Goal: Complete application form

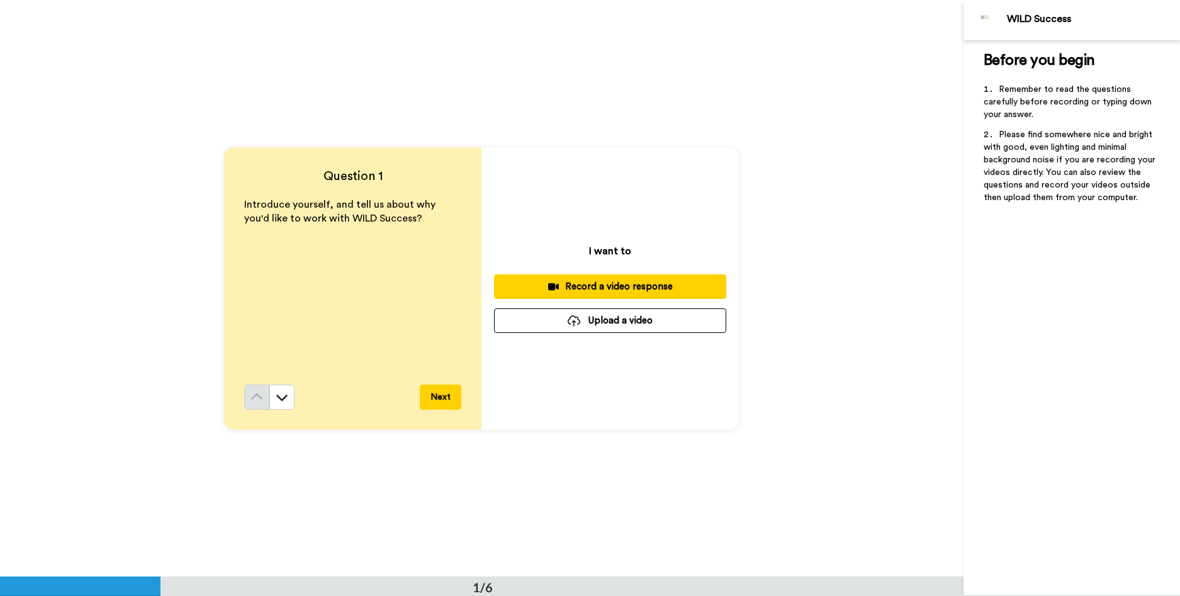
click at [607, 289] on div "Record a video response" at bounding box center [610, 286] width 212 height 13
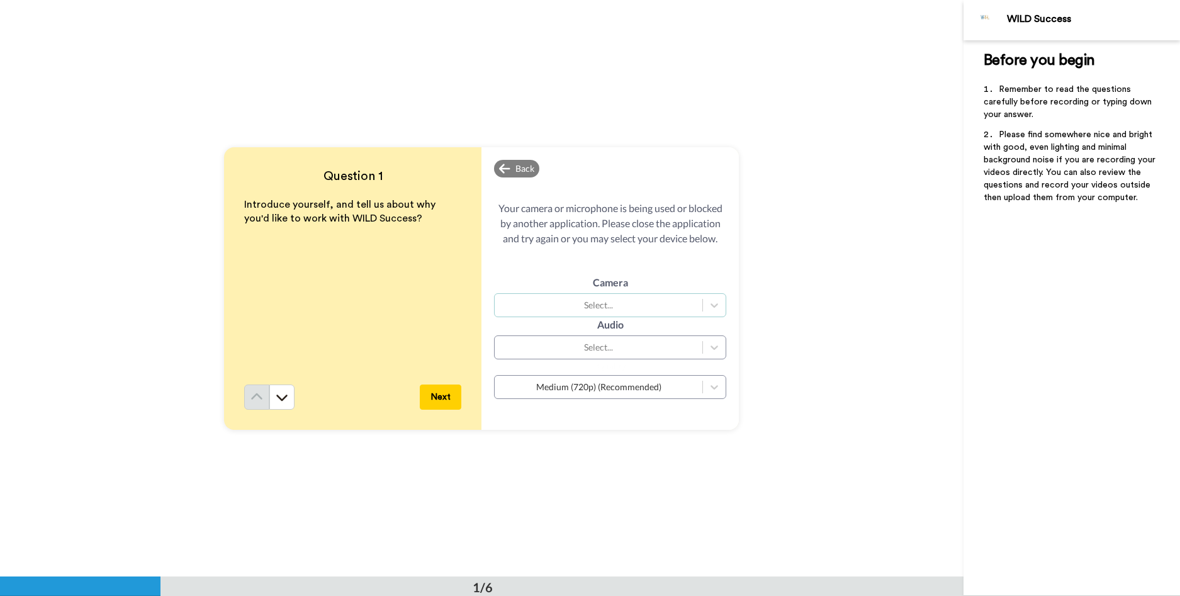
click at [648, 301] on div "Select..." at bounding box center [598, 305] width 195 height 13
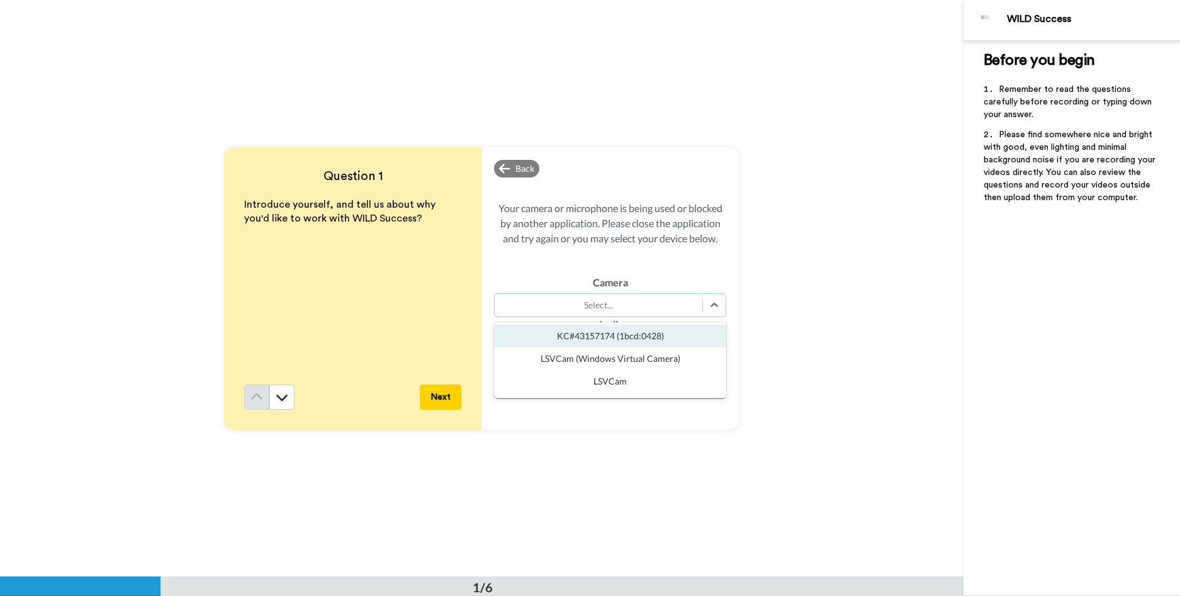
click at [635, 340] on div "KC#43157174 (1bcd:0428)" at bounding box center [610, 336] width 232 height 23
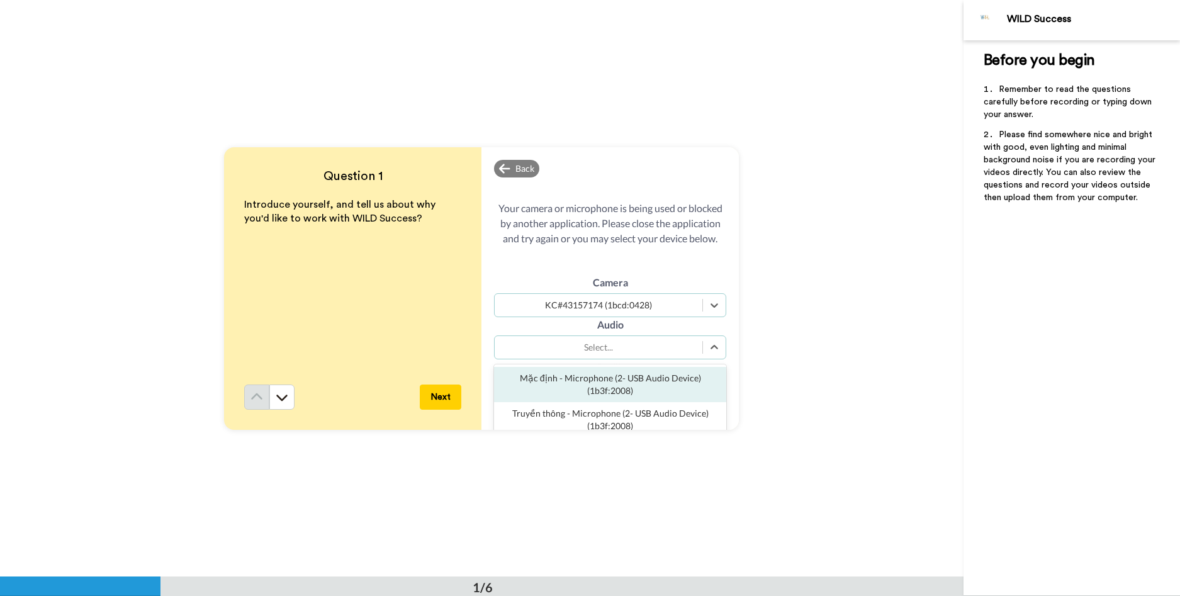
click at [620, 347] on div "Select..." at bounding box center [598, 347] width 195 height 13
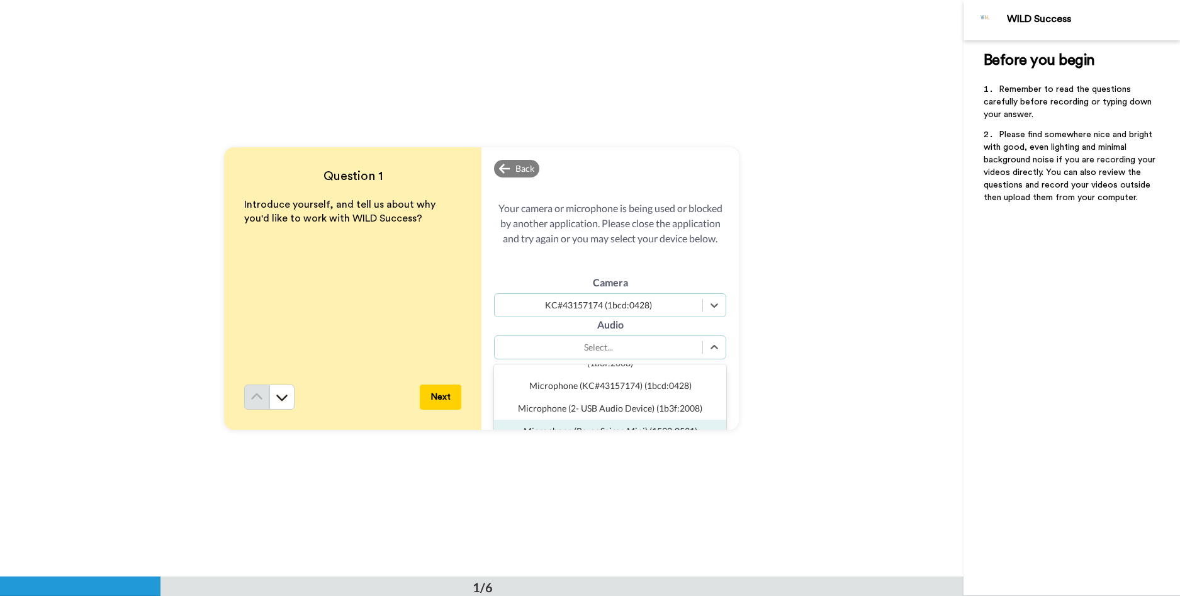
scroll to position [68, 0]
click at [647, 418] on div "Microphone (Razer Seiren Mini) (1532:0531)" at bounding box center [610, 426] width 232 height 23
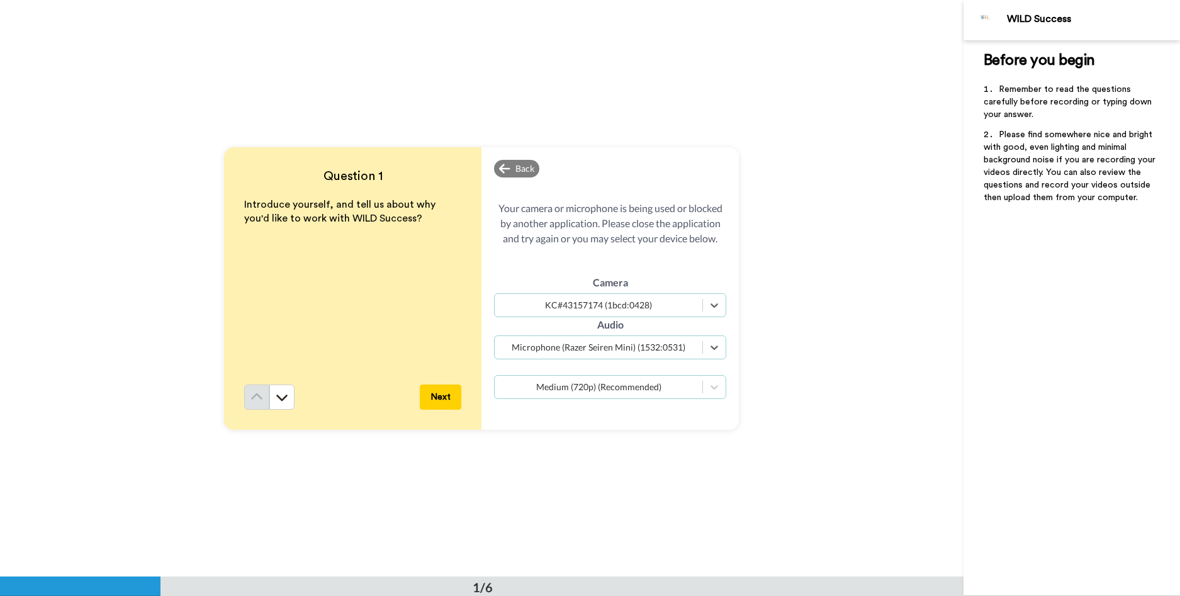
click at [642, 382] on div "Medium (720p) (Recommended)" at bounding box center [598, 387] width 195 height 13
click at [636, 413] on div "High (1080p) (Quality)" at bounding box center [610, 417] width 232 height 23
drag, startPoint x: 228, startPoint y: 208, endPoint x: 425, endPoint y: 220, distance: 197.3
click at [425, 220] on div "Question 1 Introduce yourself, and tell us about why you'd like to work with WI…" at bounding box center [352, 288] width 257 height 282
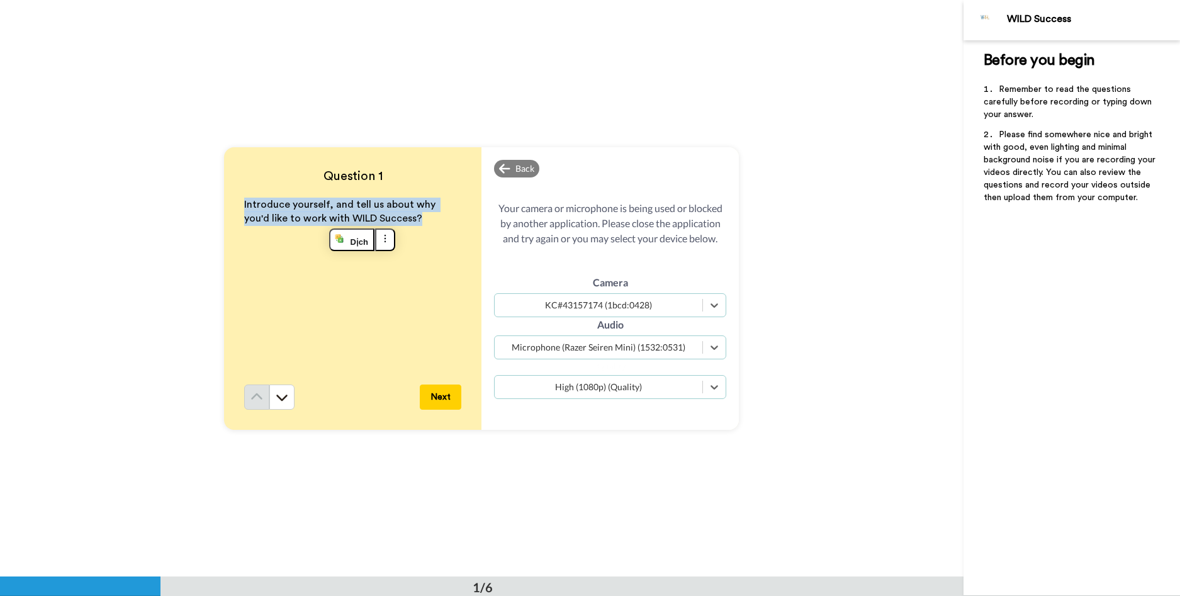
copy span "Introduce yourself, and tell us about why you'd like to work with WILD Success?"
click at [432, 400] on button "Next" at bounding box center [441, 396] width 42 height 25
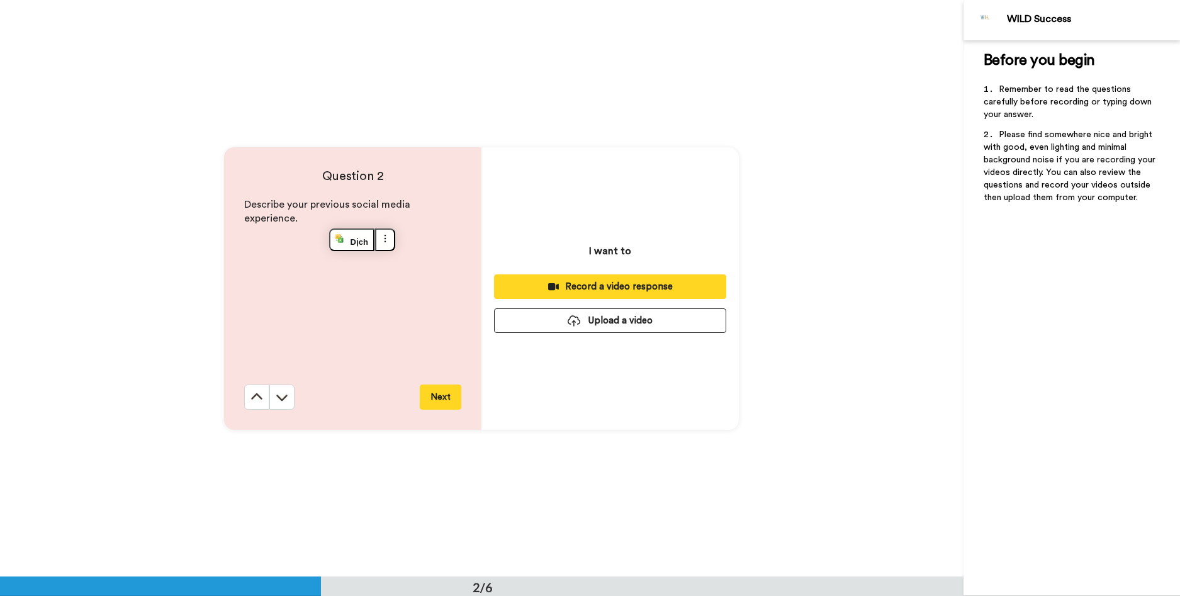
scroll to position [577, 0]
click at [432, 400] on button "Next" at bounding box center [441, 396] width 42 height 25
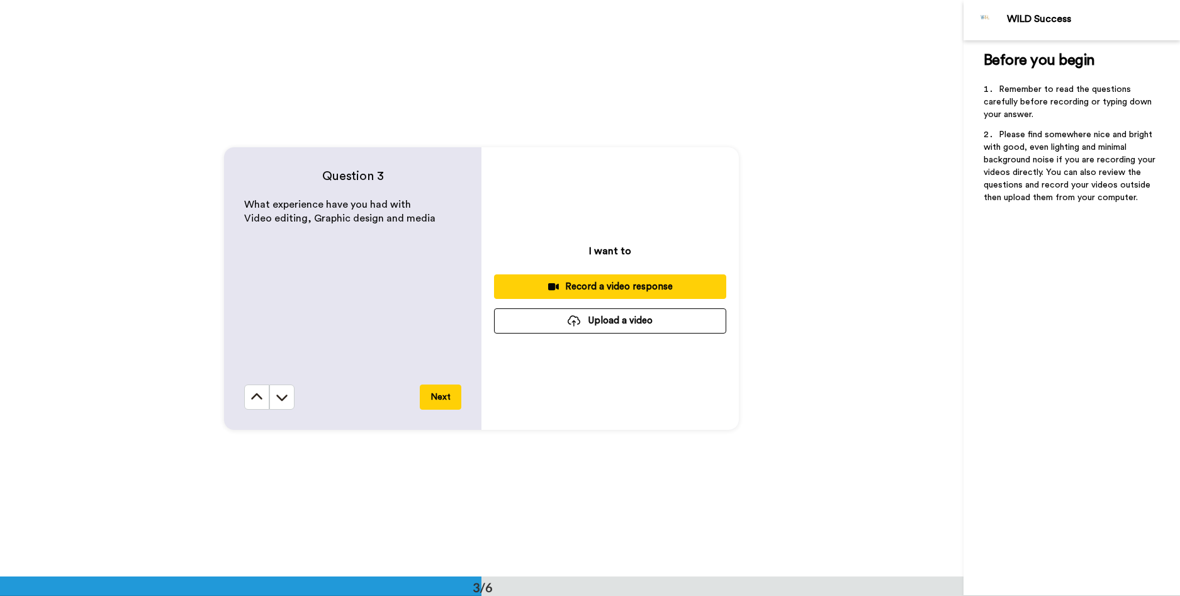
scroll to position [1153, 0]
click at [432, 400] on button "Next" at bounding box center [441, 396] width 42 height 25
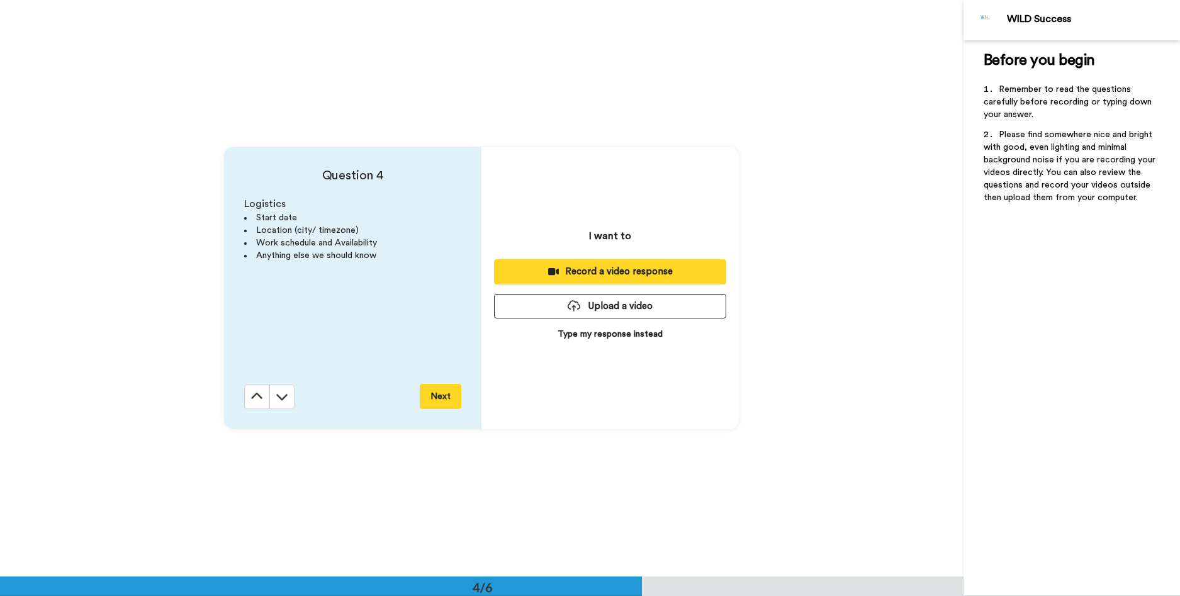
scroll to position [1730, 0]
click at [432, 400] on button "Next" at bounding box center [441, 396] width 42 height 25
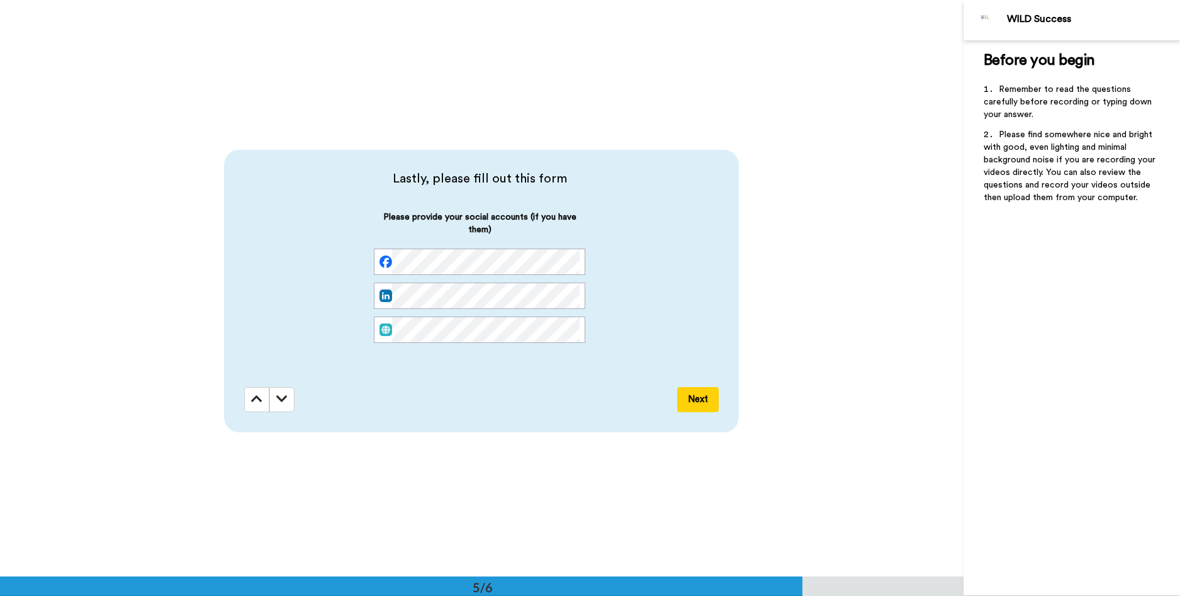
scroll to position [2306, 0]
click at [681, 386] on button "Next" at bounding box center [698, 396] width 42 height 25
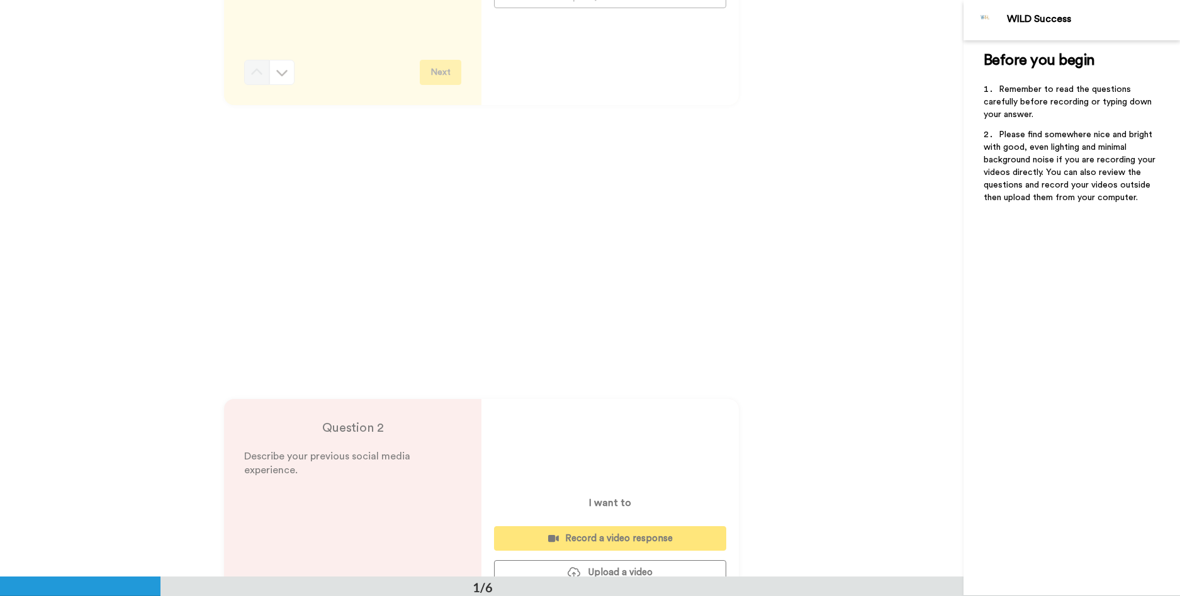
scroll to position [0, 0]
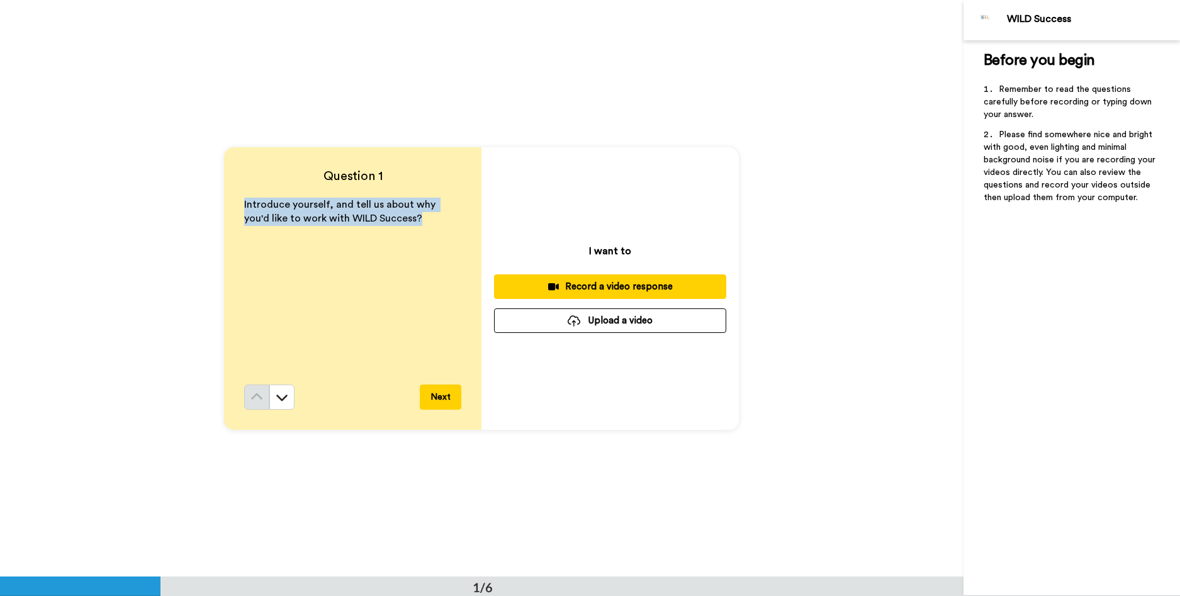
drag, startPoint x: 240, startPoint y: 195, endPoint x: 418, endPoint y: 220, distance: 179.2
click at [418, 220] on div "Question 1 Introduce yourself, and tell us about why you'd like to work with WI…" at bounding box center [352, 288] width 257 height 282
copy span "Introduce yourself, and tell us about why you'd like to work with WILD Success?"
click at [450, 298] on div "Introduce yourself, and tell us about why you'd like to work with WILD Success?" at bounding box center [352, 291] width 217 height 187
click at [660, 289] on div "Record a video response" at bounding box center [610, 286] width 212 height 13
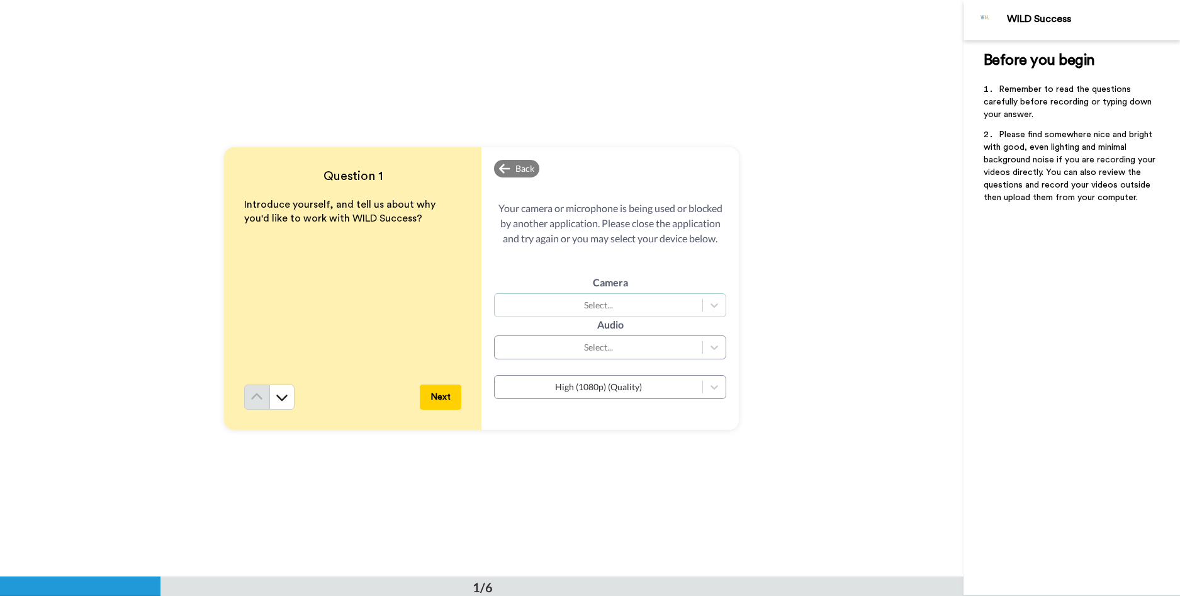
click at [640, 299] on div "Select..." at bounding box center [598, 305] width 195 height 13
click at [640, 301] on div "Select..." at bounding box center [598, 305] width 195 height 13
click at [642, 317] on div "Audio Select..." at bounding box center [610, 338] width 232 height 42
click at [646, 308] on div "Select..." at bounding box center [598, 305] width 195 height 13
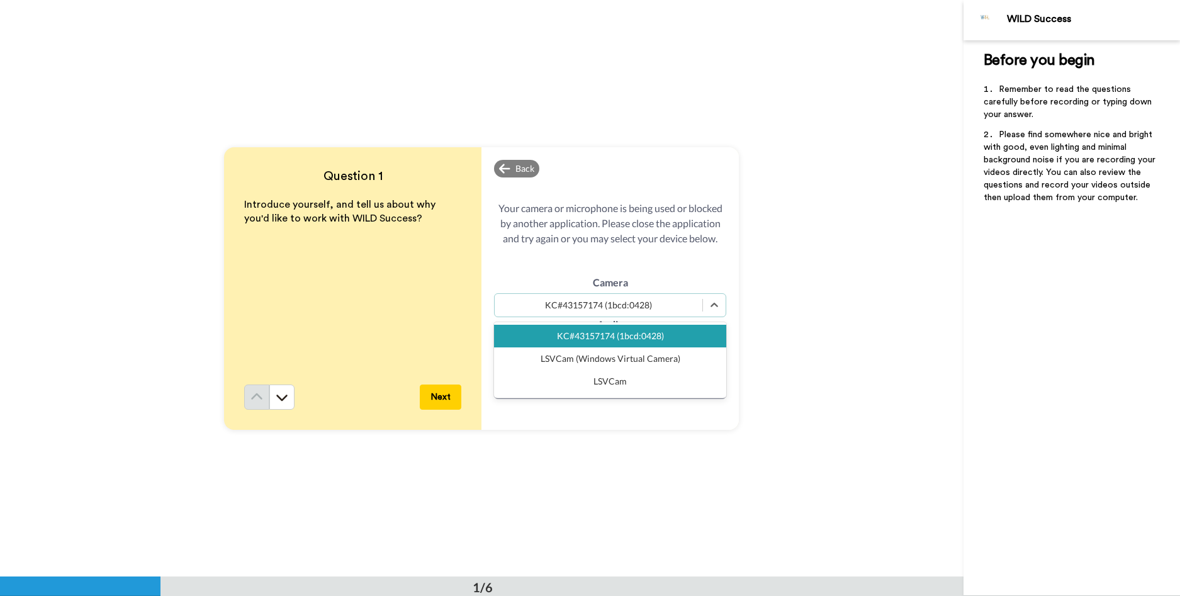
click at [615, 339] on div "KC#43157174 (1bcd:0428)" at bounding box center [610, 336] width 232 height 23
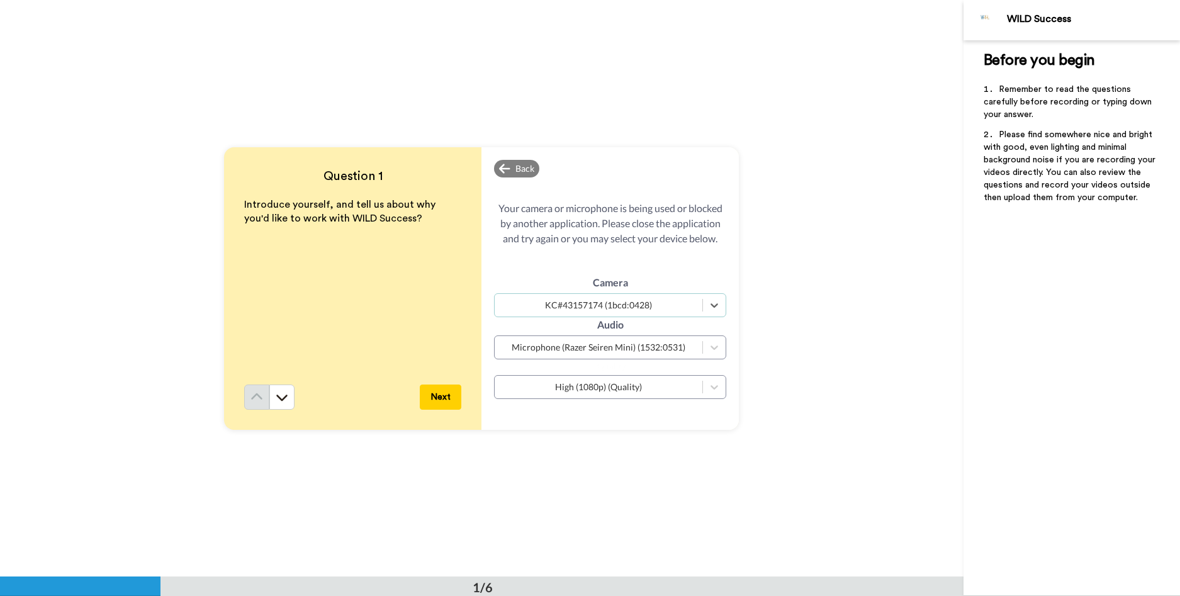
click at [634, 432] on div "Question 1 Introduce yourself, and tell us about why you'd like to work with WI…" at bounding box center [481, 288] width 963 height 576
click at [746, 428] on div "Question 1 Introduce yourself, and tell us about why you'd like to work with WI…" at bounding box center [481, 288] width 963 height 576
click at [778, 284] on div "Question 1 Introduce yourself, and tell us about why you'd like to work with WI…" at bounding box center [481, 288] width 963 height 576
click at [598, 202] on span "Your camera or microphone is being used or blocked by another application. Plea…" at bounding box center [610, 223] width 232 height 45
drag, startPoint x: 640, startPoint y: 250, endPoint x: 639, endPoint y: 258, distance: 7.7
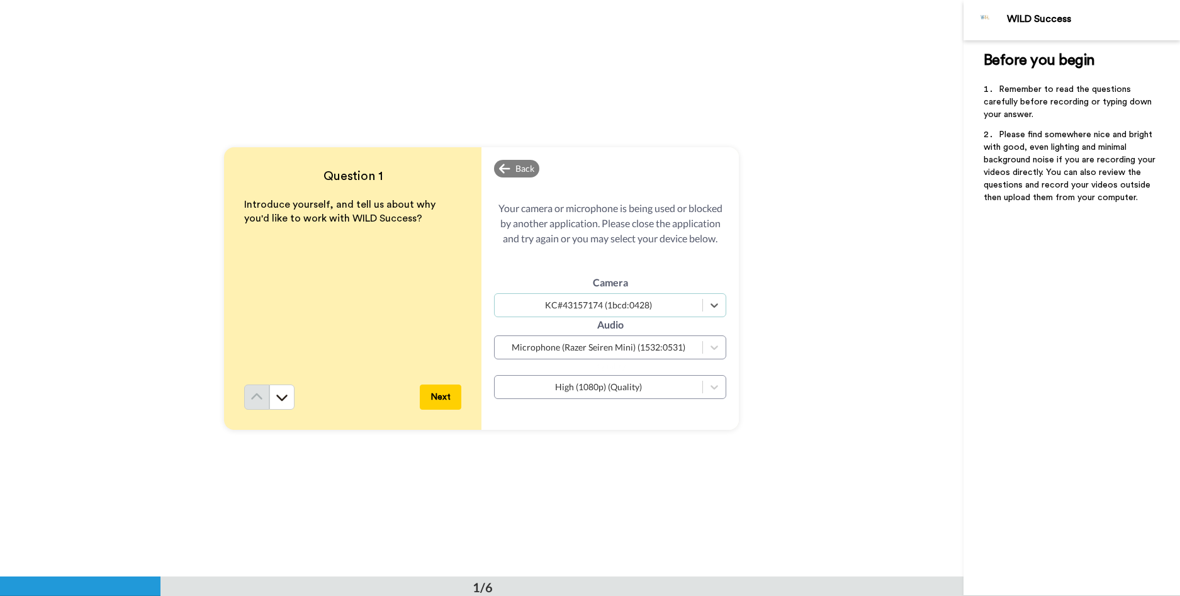
click at [639, 254] on div "Camera option KC#43157174 (1bcd:0428), selected. Select is focused , press Down…" at bounding box center [610, 334] width 232 height 176
click at [642, 386] on div "High (1080p) (Quality)" at bounding box center [598, 387] width 195 height 13
click at [756, 414] on div "Question 1 Introduce yourself, and tell us about why you'd like to work with WI…" at bounding box center [481, 288] width 963 height 576
click at [456, 393] on button "Next" at bounding box center [441, 396] width 42 height 25
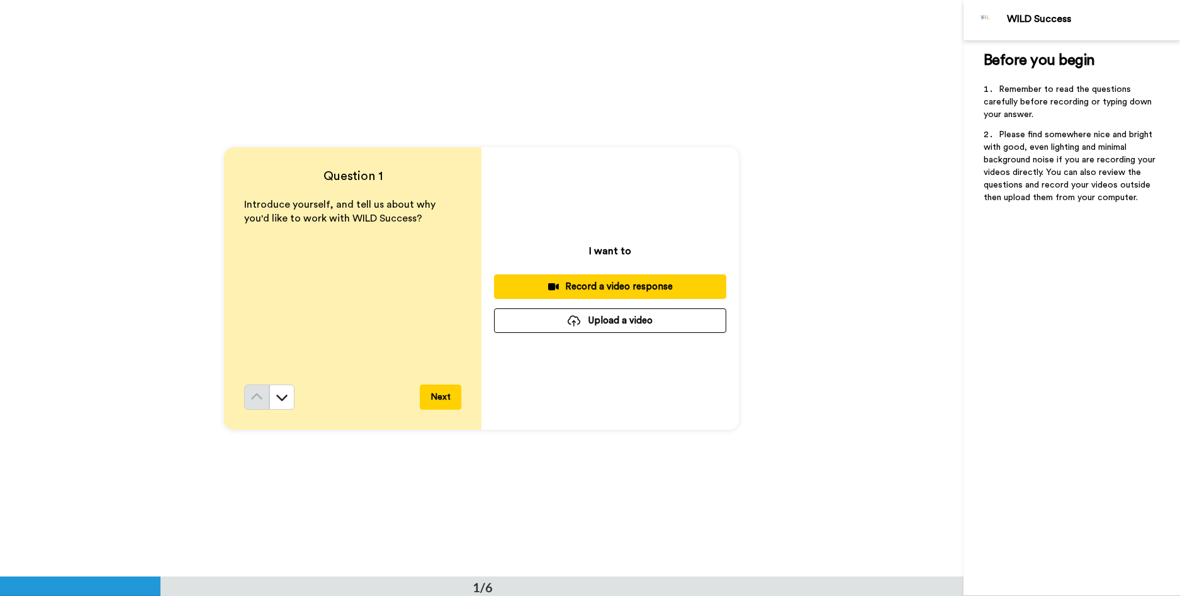
click at [614, 287] on div "Record a video response" at bounding box center [610, 286] width 212 height 13
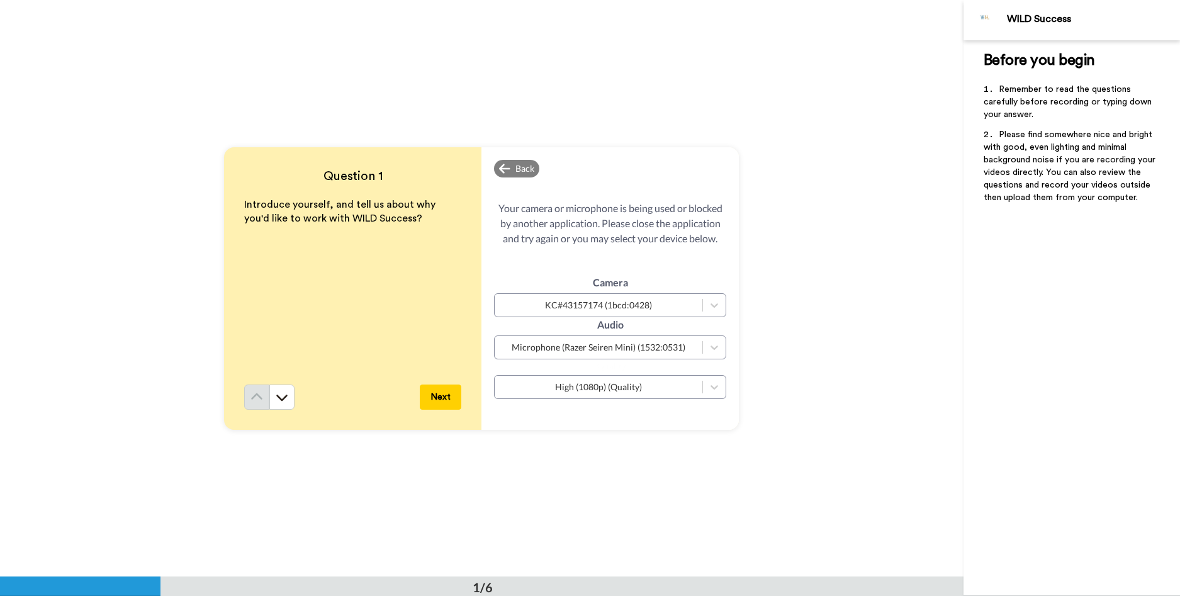
click at [656, 410] on div "Camera KC#43157174 (1bcd:0428) Audio Microphone (Razer Seiren Mini) (1532:0531)…" at bounding box center [610, 334] width 232 height 176
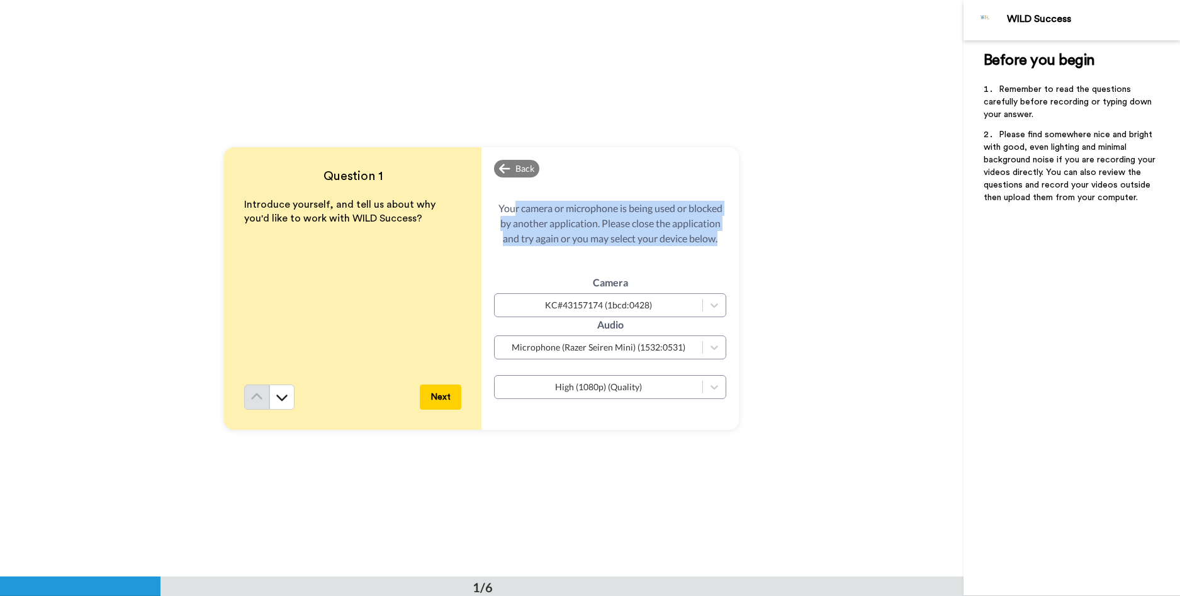
drag, startPoint x: 508, startPoint y: 203, endPoint x: 729, endPoint y: 240, distance: 224.6
click at [729, 240] on div "Back Your camera or microphone is being used or blocked by another application.…" at bounding box center [609, 288] width 257 height 282
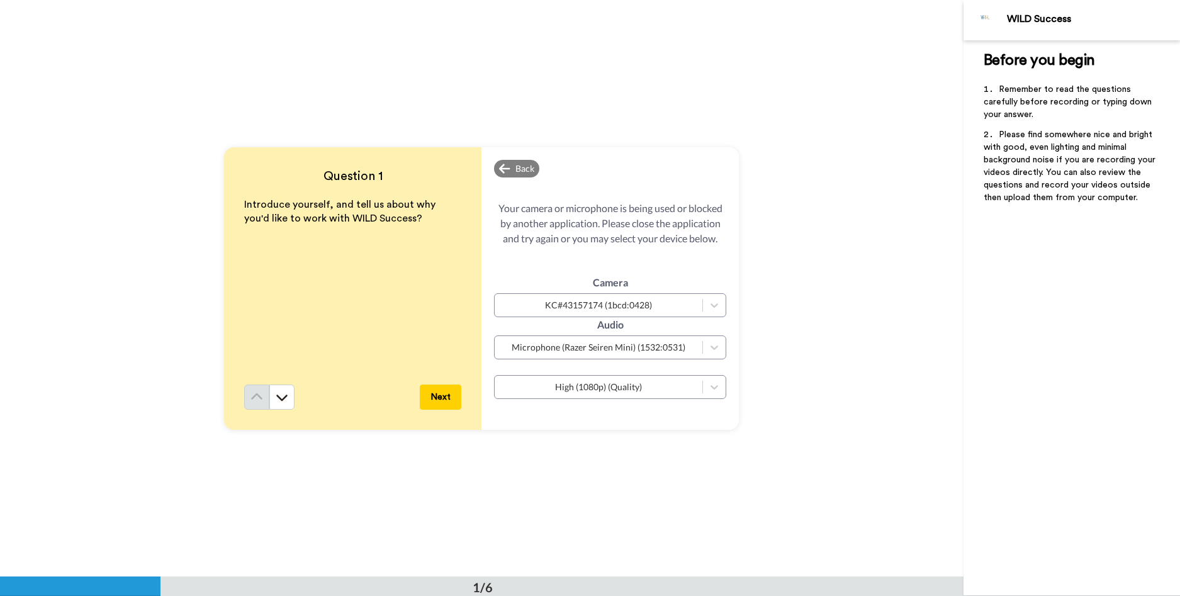
click at [666, 273] on div "Camera KC#43157174 (1bcd:0428) Audio Microphone (Razer Seiren Mini) (1532:0531)…" at bounding box center [610, 334] width 232 height 176
drag, startPoint x: 508, startPoint y: 182, endPoint x: 504, endPoint y: 190, distance: 8.4
click at [505, 189] on div "Your camera or microphone is being used or blocked by another application. Plea…" at bounding box center [610, 288] width 232 height 257
click at [664, 230] on span "Your camera or microphone is being used or blocked by another application. Plea…" at bounding box center [610, 223] width 232 height 45
click at [501, 171] on icon at bounding box center [504, 168] width 11 height 13
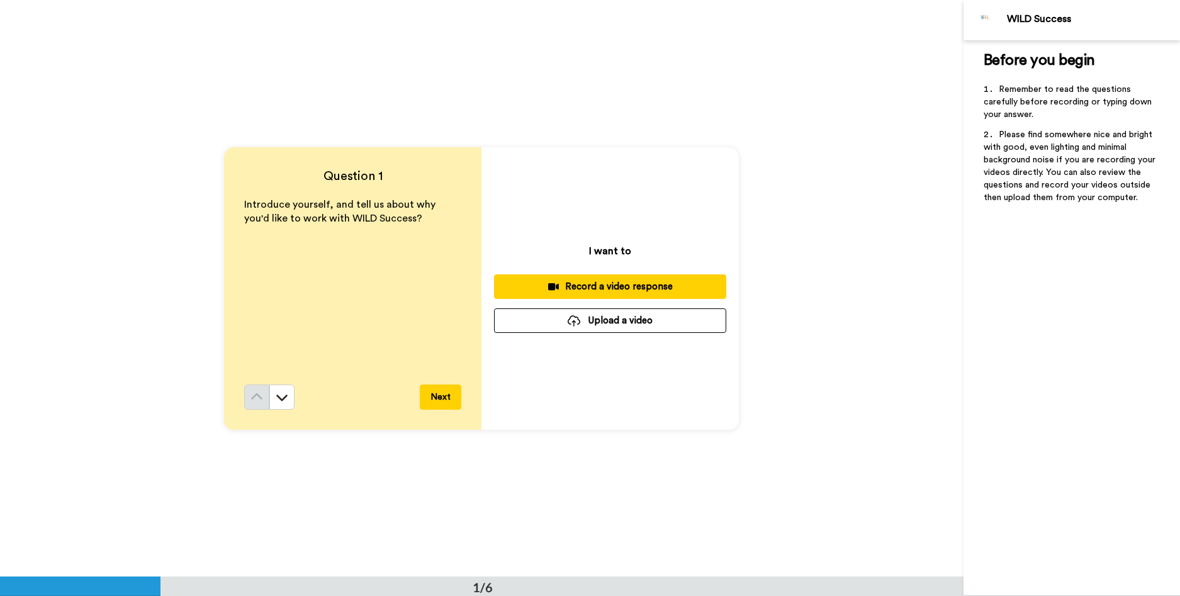
click at [646, 282] on div "Record a video response" at bounding box center [610, 286] width 212 height 13
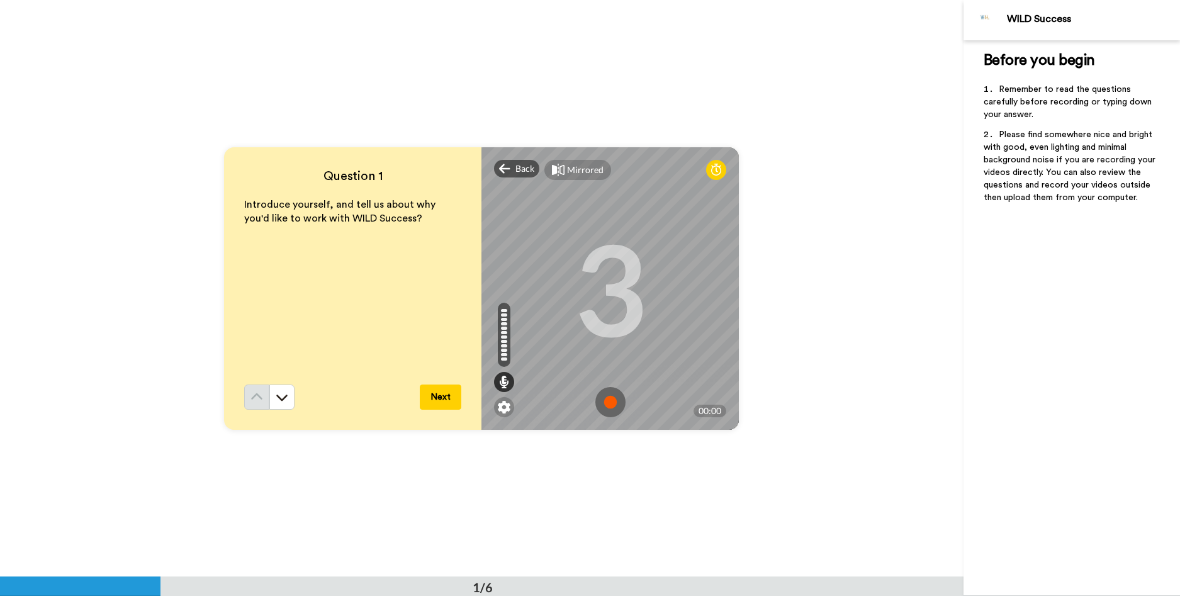
drag, startPoint x: 512, startPoint y: 169, endPoint x: 799, endPoint y: 268, distance: 303.6
click at [799, 268] on div "Question 1 Introduce yourself, and tell us about why you'd like to work with WI…" at bounding box center [481, 288] width 963 height 576
click at [505, 381] on div at bounding box center [504, 382] width 20 height 20
click at [502, 383] on icon at bounding box center [504, 382] width 10 height 13
click at [712, 170] on icon at bounding box center [716, 170] width 10 height 13
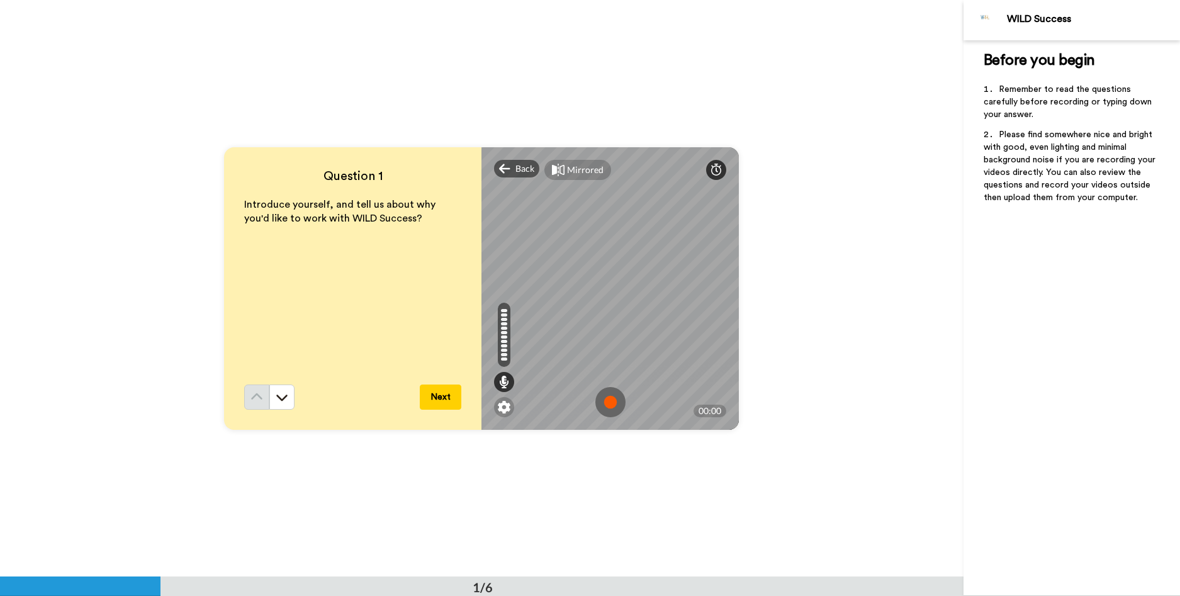
click at [706, 174] on div at bounding box center [716, 170] width 20 height 20
click at [552, 173] on icon at bounding box center [558, 170] width 13 height 13
click at [554, 172] on icon at bounding box center [558, 170] width 13 height 13
click at [509, 169] on div "Back" at bounding box center [516, 169] width 45 height 18
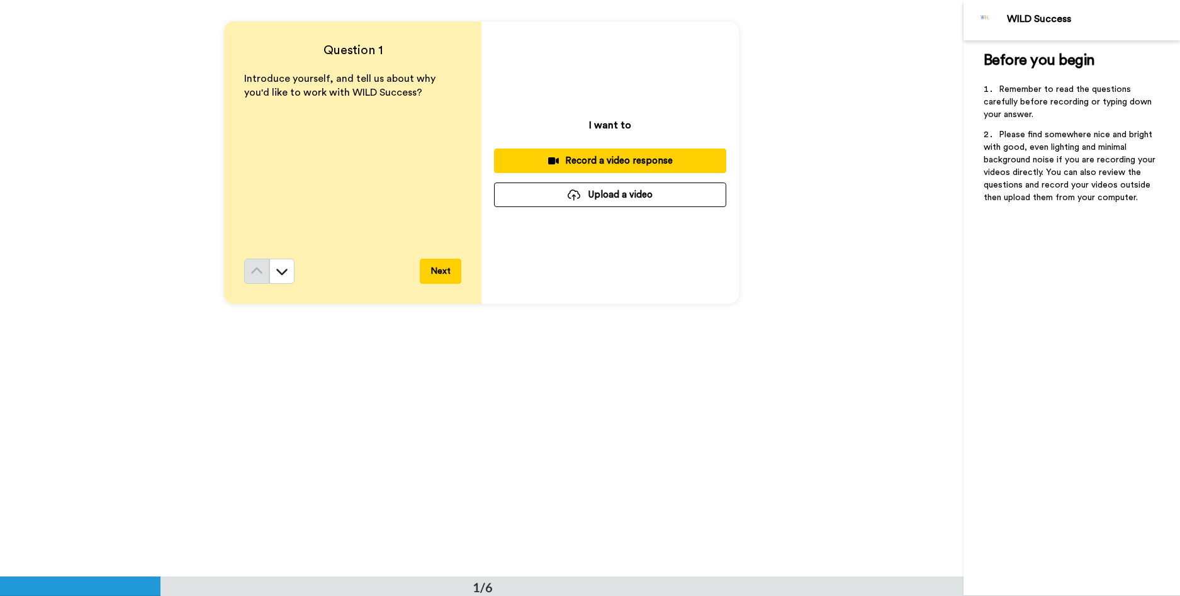
scroll to position [377, 0]
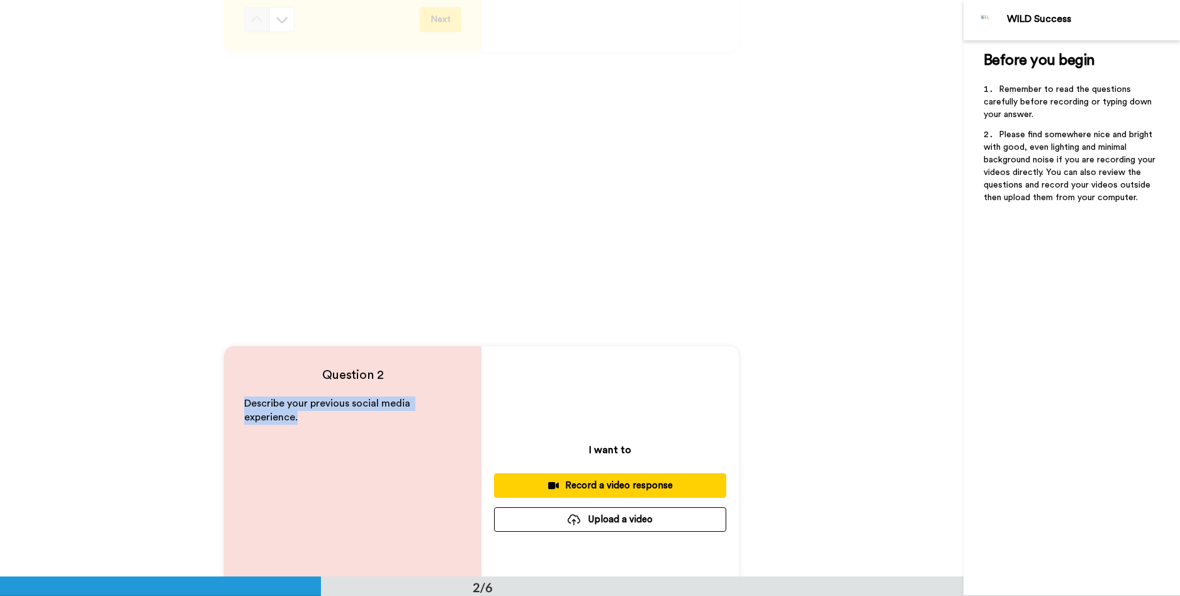
drag, startPoint x: 317, startPoint y: 423, endPoint x: 350, endPoint y: 432, distance: 33.7
click at [350, 432] on div "Question 2 Describe your previous social media experience. Next" at bounding box center [352, 487] width 257 height 282
copy span "Describe your previous social media experience."
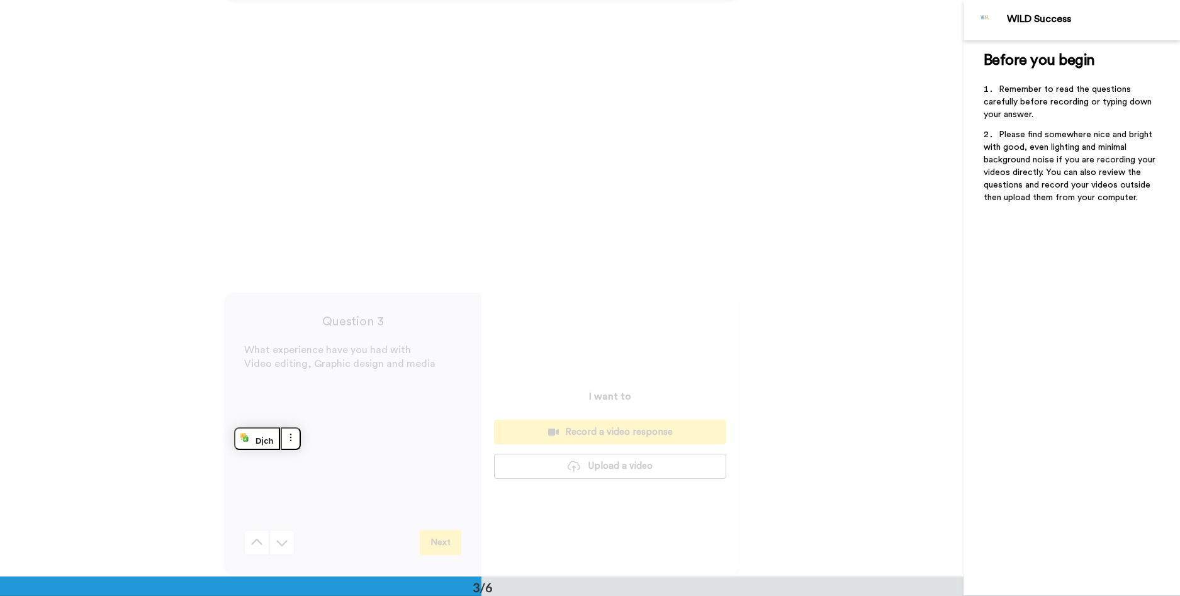
scroll to position [1070, 0]
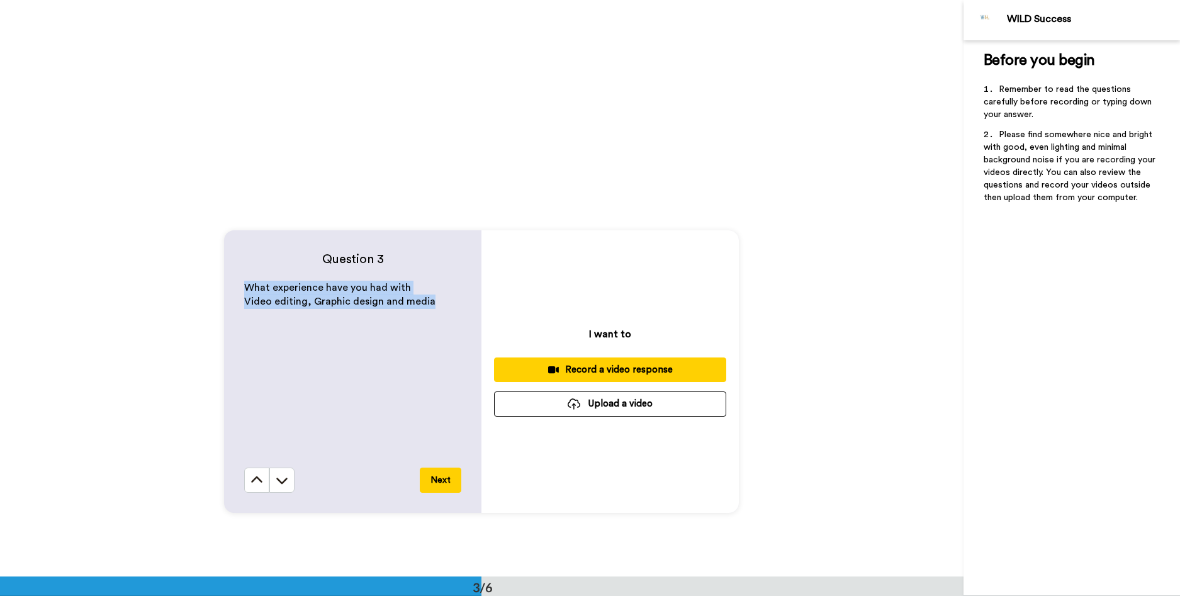
drag, startPoint x: 233, startPoint y: 284, endPoint x: 453, endPoint y: 319, distance: 223.0
click at [453, 319] on div "Question 3 What experience have you had with Video editing, Graphic design and …" at bounding box center [352, 371] width 257 height 282
copy div "What experience have you had with Video editing, Graphic design and media"
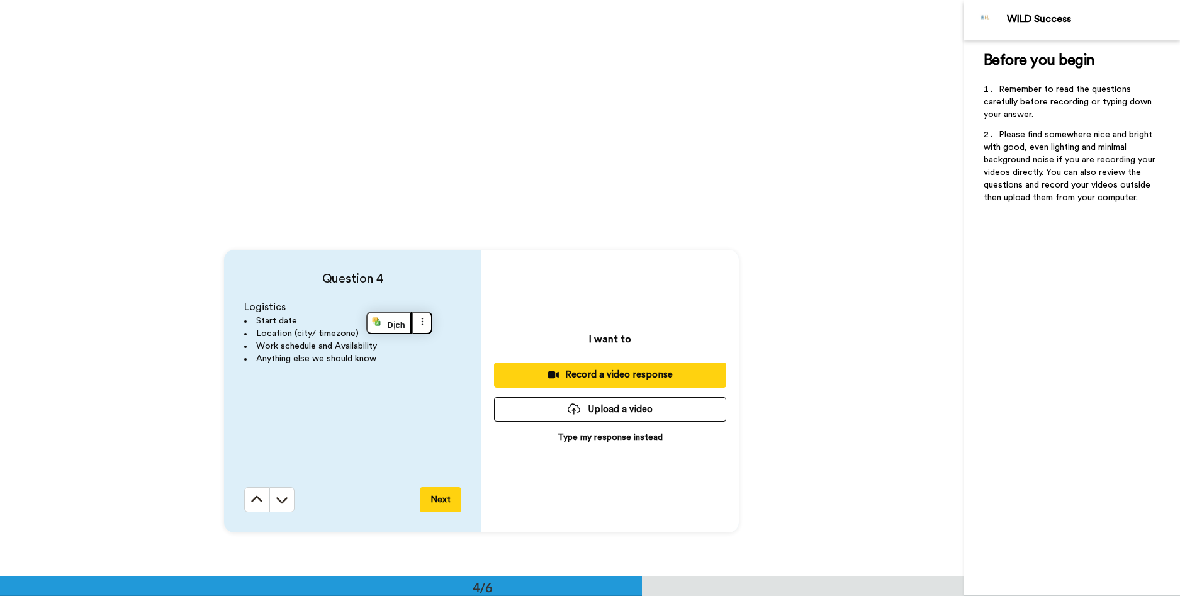
scroll to position [1762, 0]
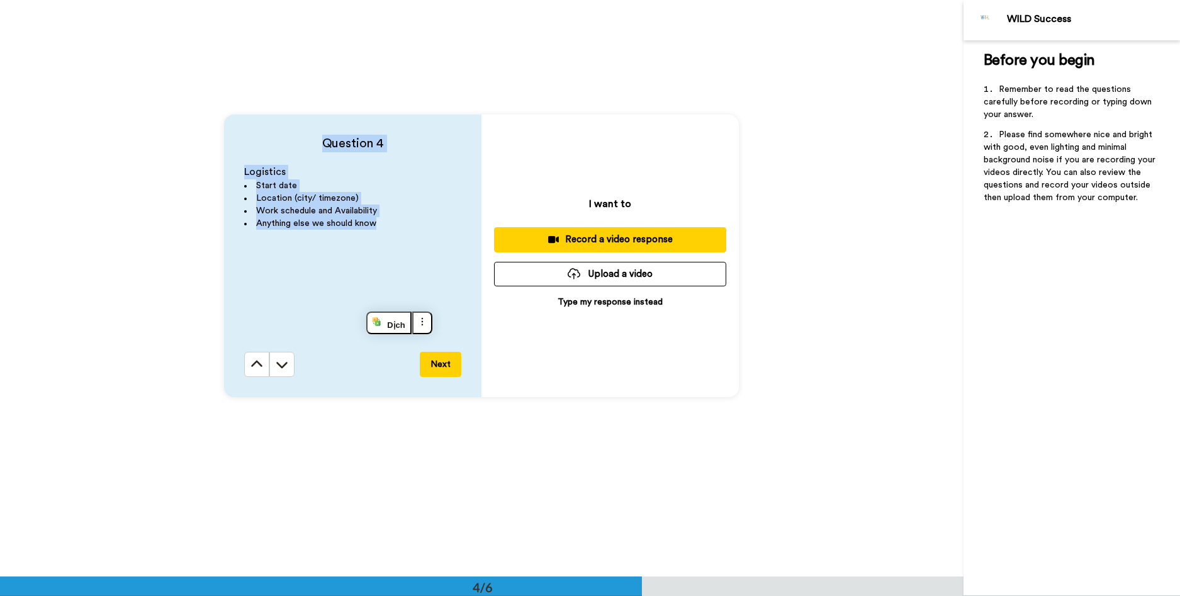
drag, startPoint x: 328, startPoint y: 195, endPoint x: 408, endPoint y: 226, distance: 85.6
click at [408, 226] on div "Question 4 Logistics Start date Location (city/ timezone) Work schedule and Ava…" at bounding box center [352, 256] width 257 height 282
click at [408, 226] on li "Anything else we should know" at bounding box center [352, 223] width 217 height 13
drag, startPoint x: 280, startPoint y: 204, endPoint x: 433, endPoint y: 226, distance: 154.4
click at [433, 226] on ul "Start date Location (city/ timezone) Work schedule and Availability Anything el…" at bounding box center [352, 204] width 217 height 50
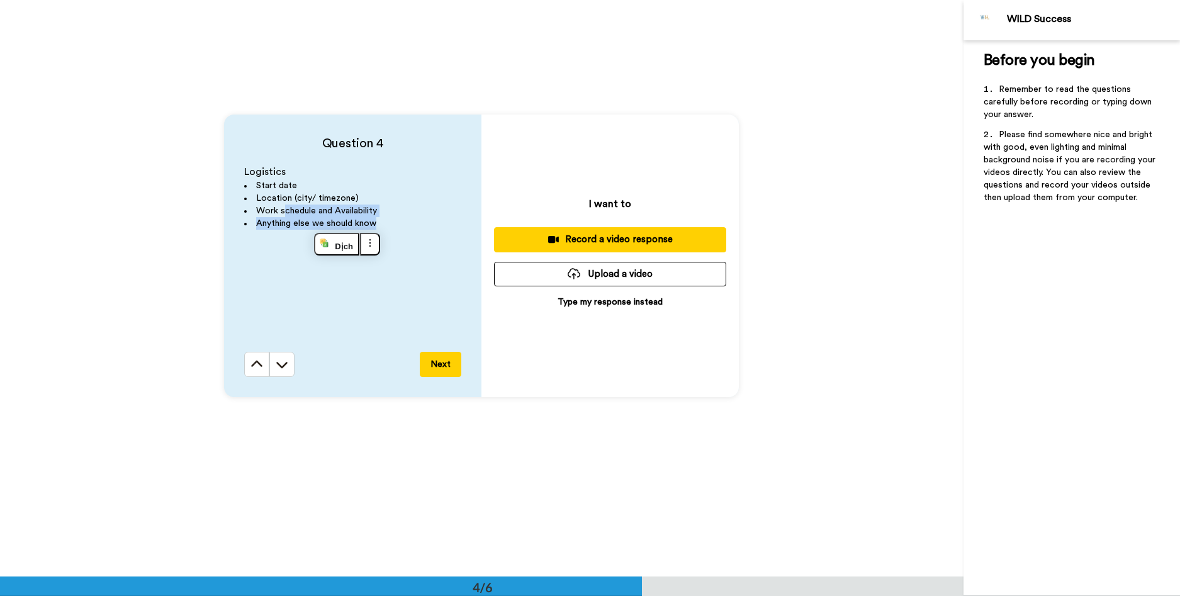
click at [433, 226] on li "Anything else we should know" at bounding box center [352, 223] width 217 height 13
drag, startPoint x: 223, startPoint y: 162, endPoint x: 401, endPoint y: 221, distance: 188.4
click at [401, 221] on div "Question 4 Logistics Start date Location (city/ timezone) Work schedule and Ava…" at bounding box center [352, 256] width 257 height 282
copy div "Logistics Start date Location (city/ timezone) Work schedule and Availability A…"
click at [466, 224] on div "Question 4 Logistics Start date Location (city/ timezone) Work schedule and Ava…" at bounding box center [352, 256] width 257 height 282
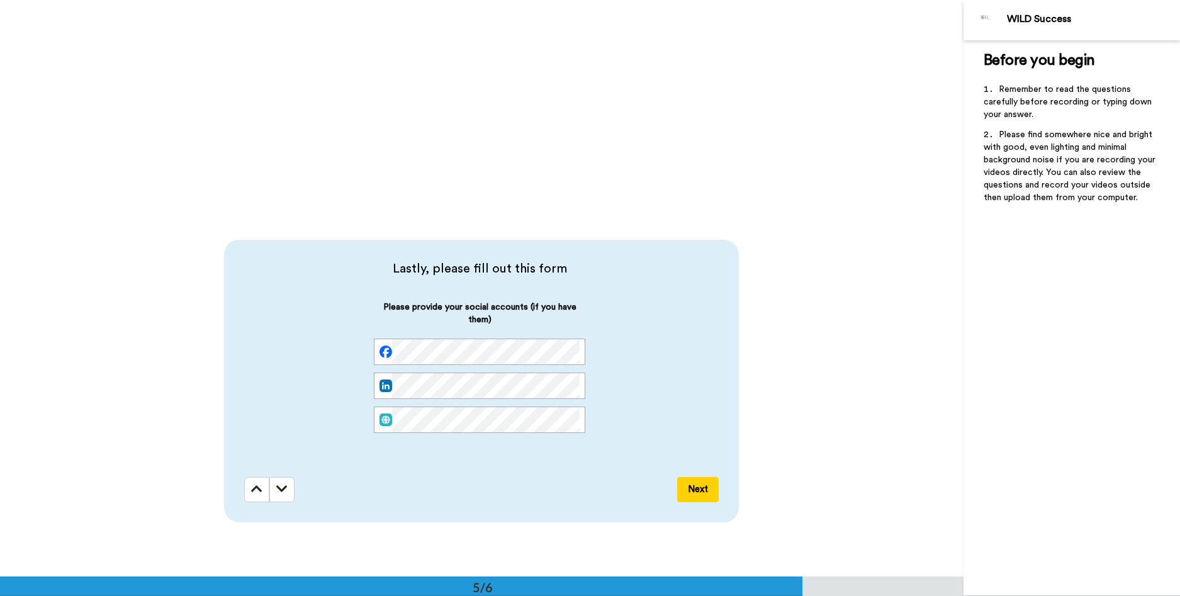
scroll to position [2328, 0]
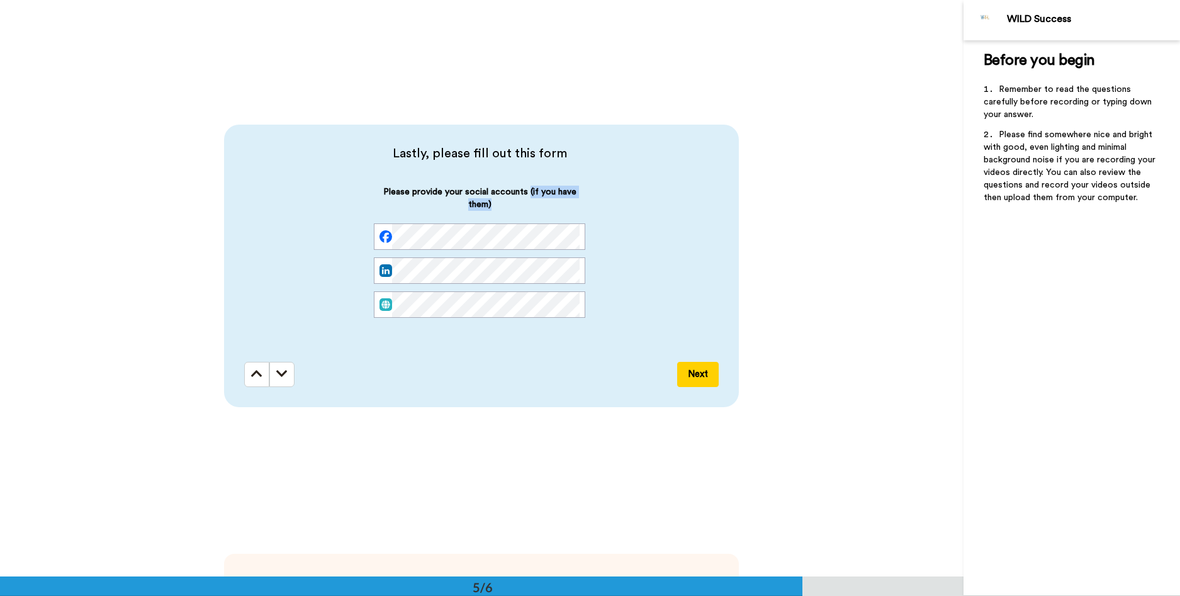
drag, startPoint x: 523, startPoint y: 182, endPoint x: 590, endPoint y: 201, distance: 69.7
click at [590, 201] on div "Please provide your social accounts (if you have them)" at bounding box center [479, 255] width 471 height 165
click at [590, 201] on div "Please provide your social accounts (if you have them)" at bounding box center [479, 262] width 471 height 152
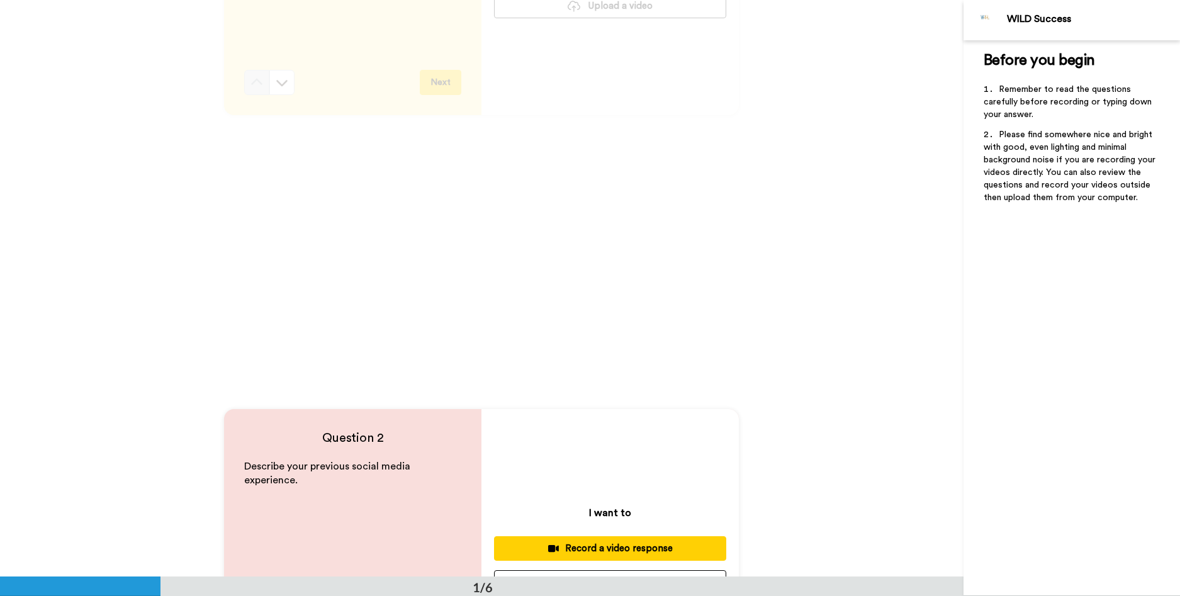
scroll to position [0, 0]
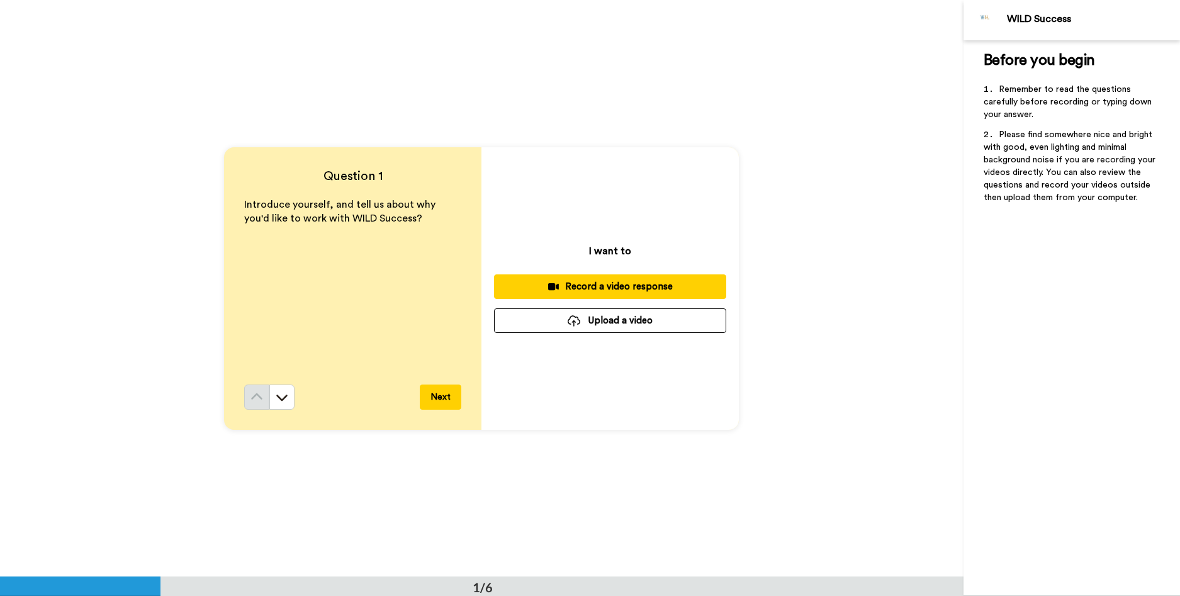
click at [656, 290] on div "Record a video response" at bounding box center [610, 286] width 212 height 13
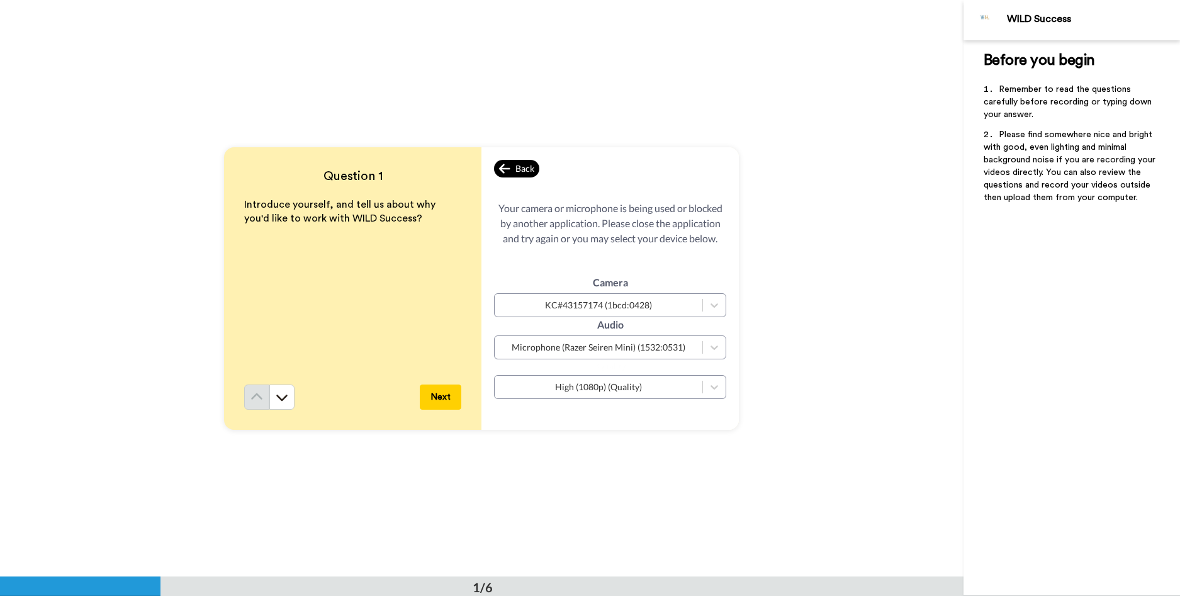
click at [516, 174] on span "Back" at bounding box center [524, 168] width 19 height 13
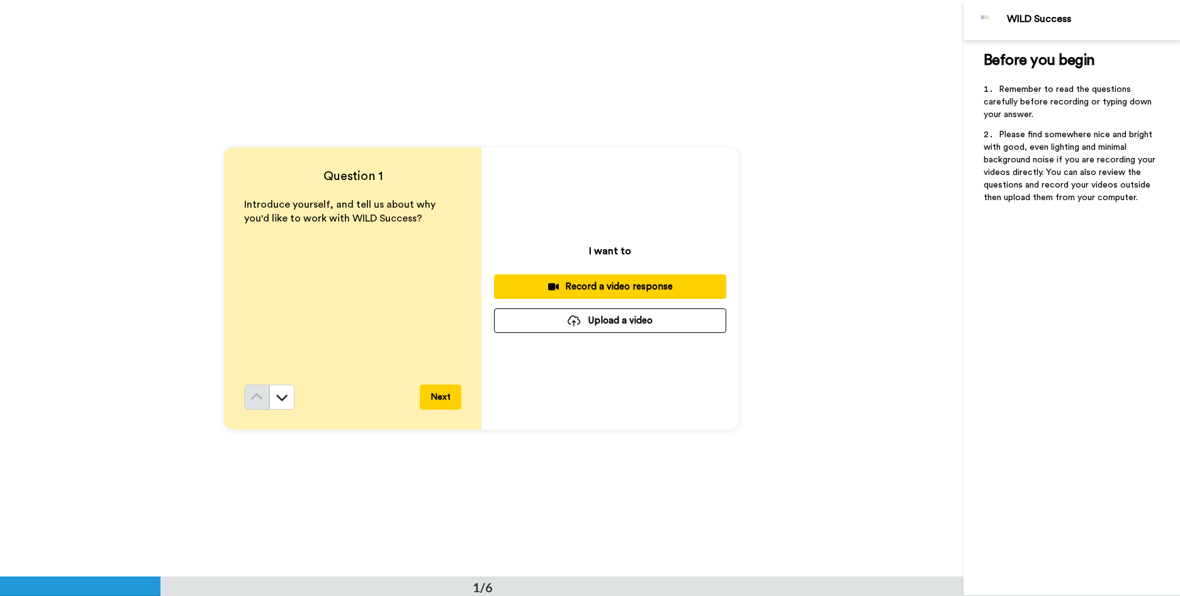
click at [681, 286] on div "Record a video response" at bounding box center [610, 286] width 212 height 13
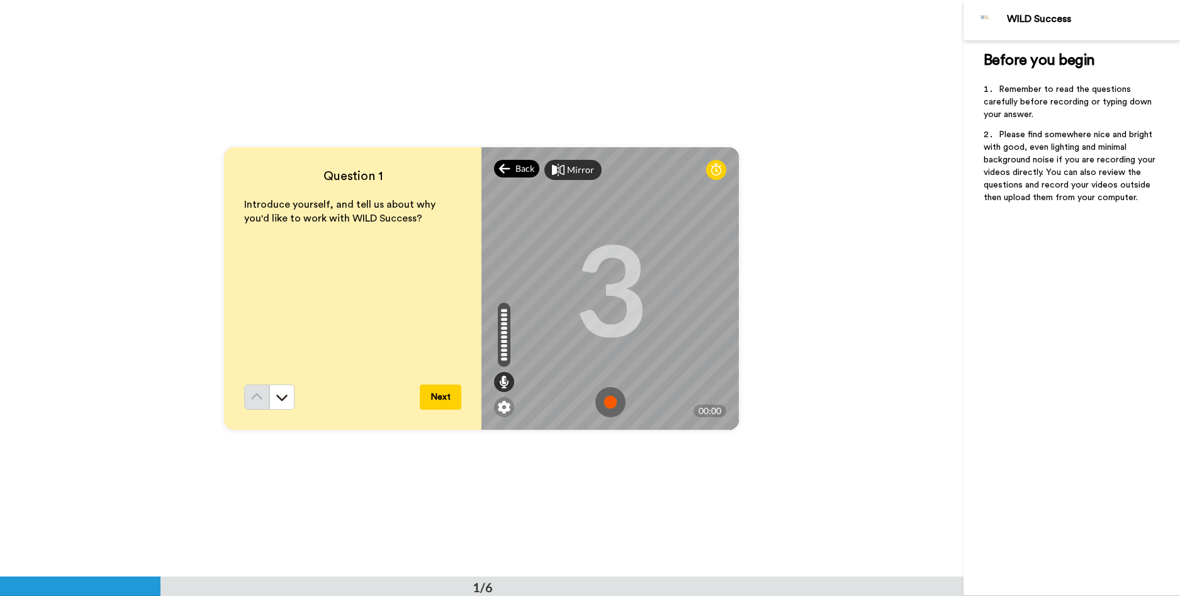
click at [520, 165] on span "Back" at bounding box center [524, 168] width 19 height 13
